Goal: Communication & Community: Answer question/provide support

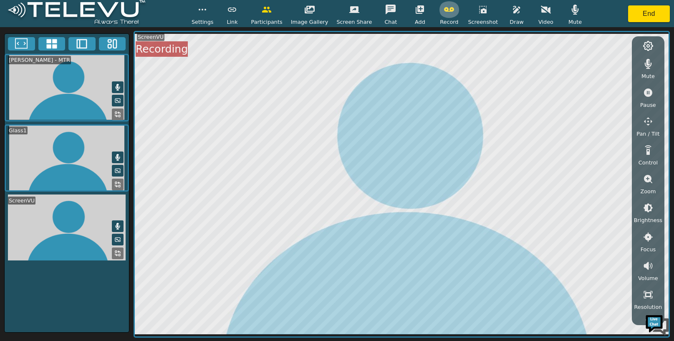
click at [444, 7] on icon "button" at bounding box center [449, 9] width 10 height 5
click at [650, 16] on button "End" at bounding box center [649, 13] width 42 height 17
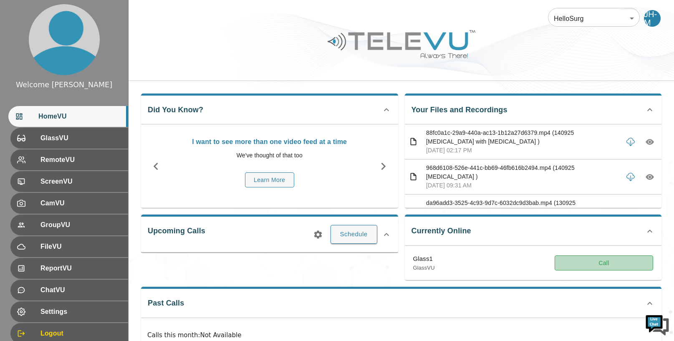
click at [617, 261] on button "Call" at bounding box center [604, 263] width 99 height 15
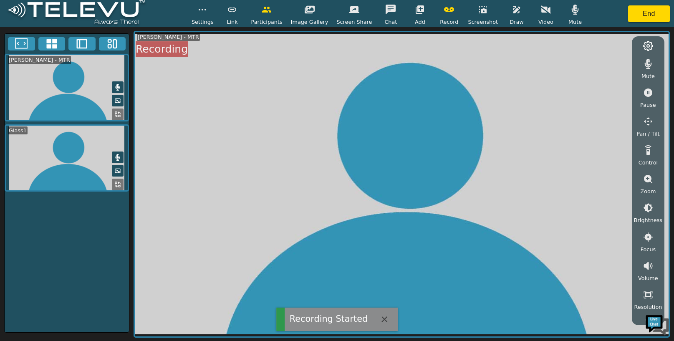
click at [416, 10] on icon "button" at bounding box center [420, 9] width 8 height 8
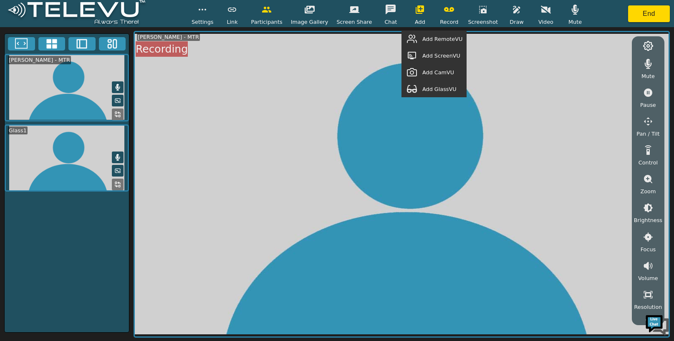
click at [442, 91] on span "Add GlassVU" at bounding box center [440, 89] width 34 height 8
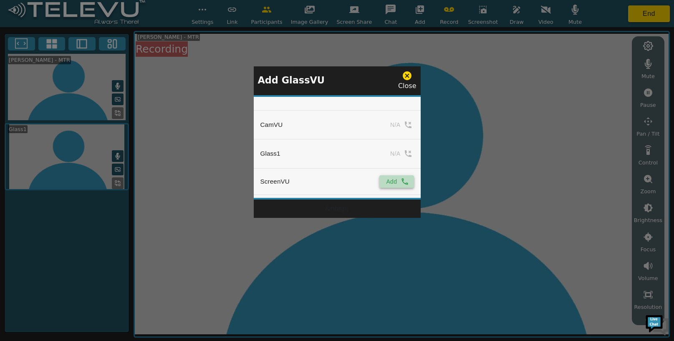
click at [395, 184] on button "Add" at bounding box center [397, 181] width 34 height 13
